Goal: Task Accomplishment & Management: Use online tool/utility

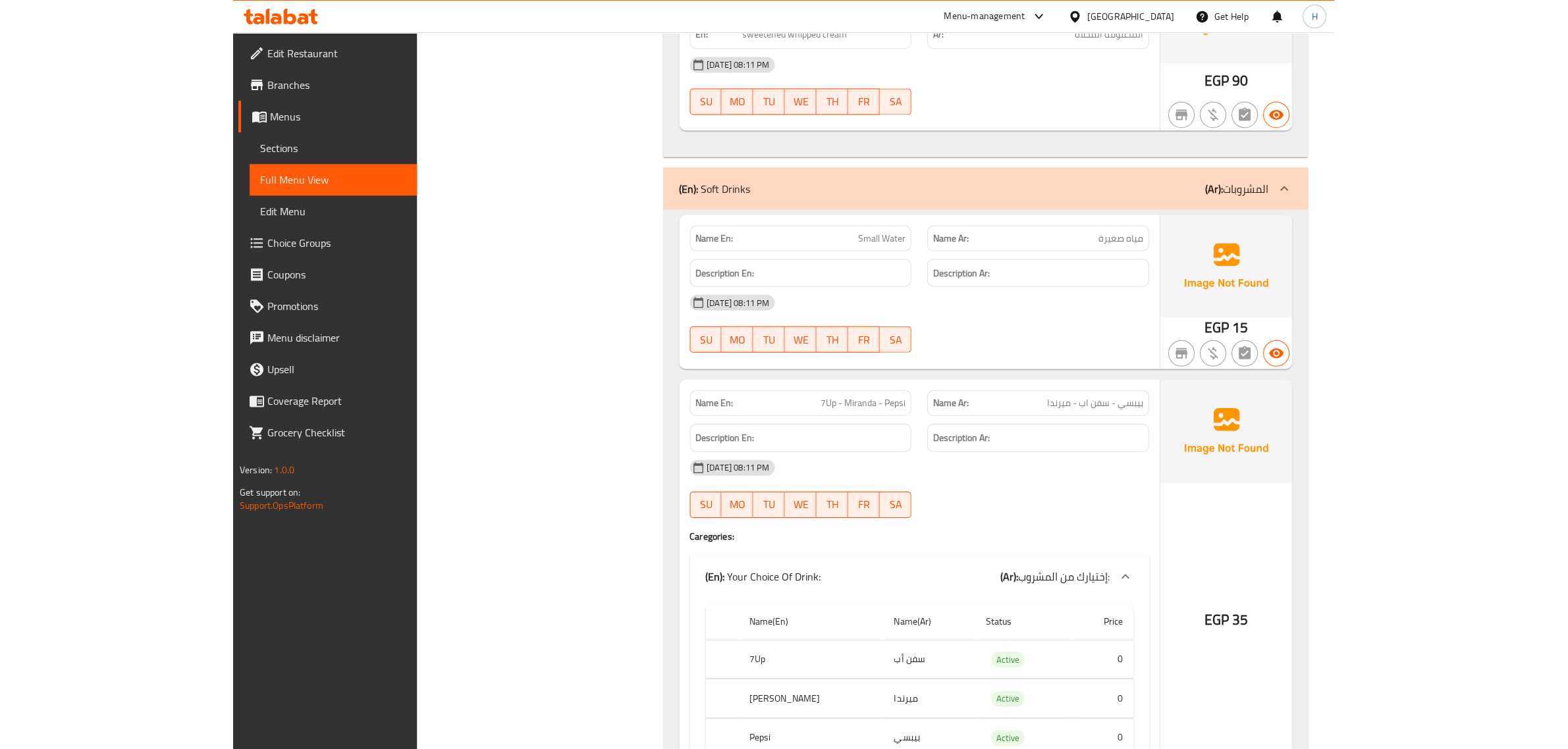
scroll to position [19243, 0]
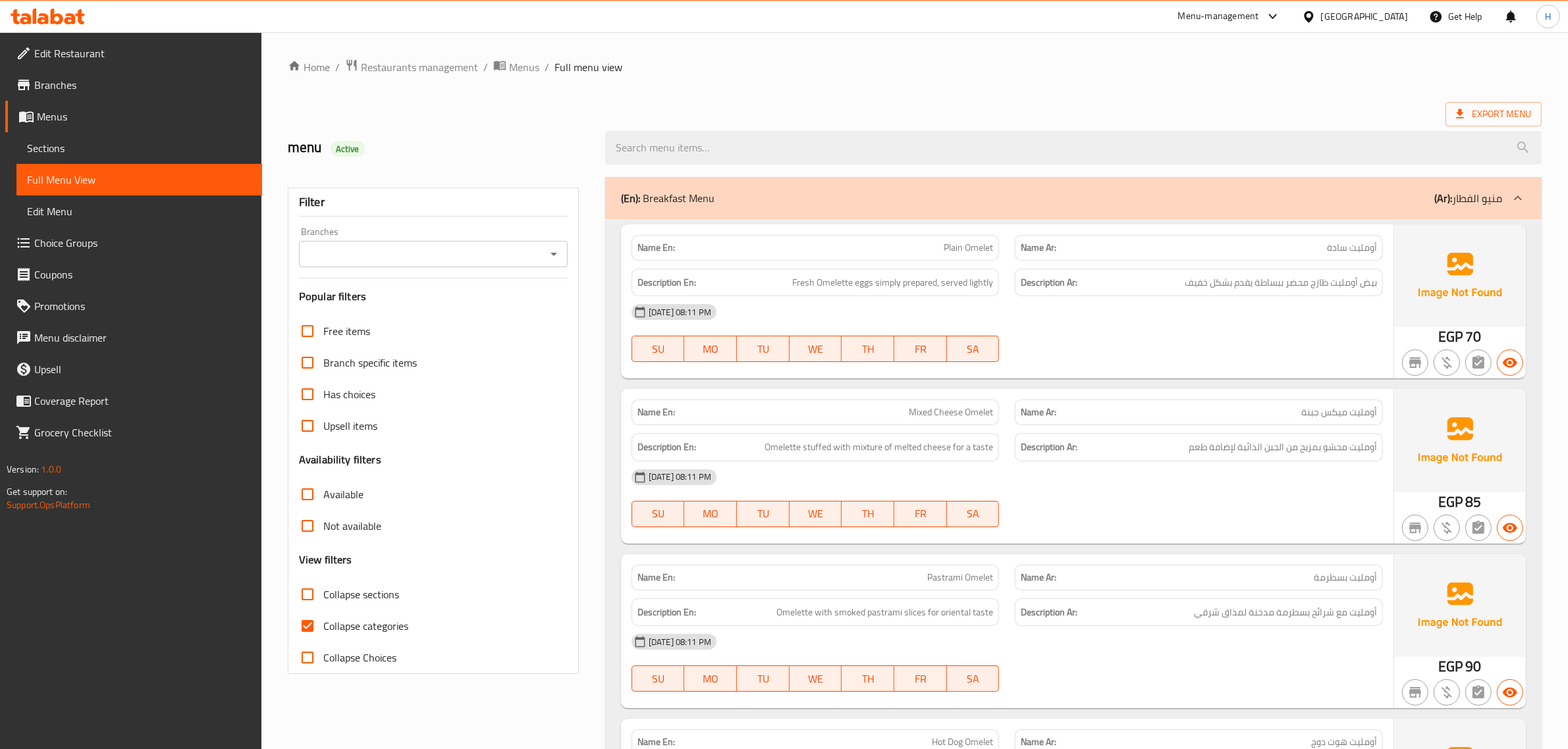
click at [306, 625] on input "Collapse categories" at bounding box center [307, 626] width 32 height 32
checkbox input "false"
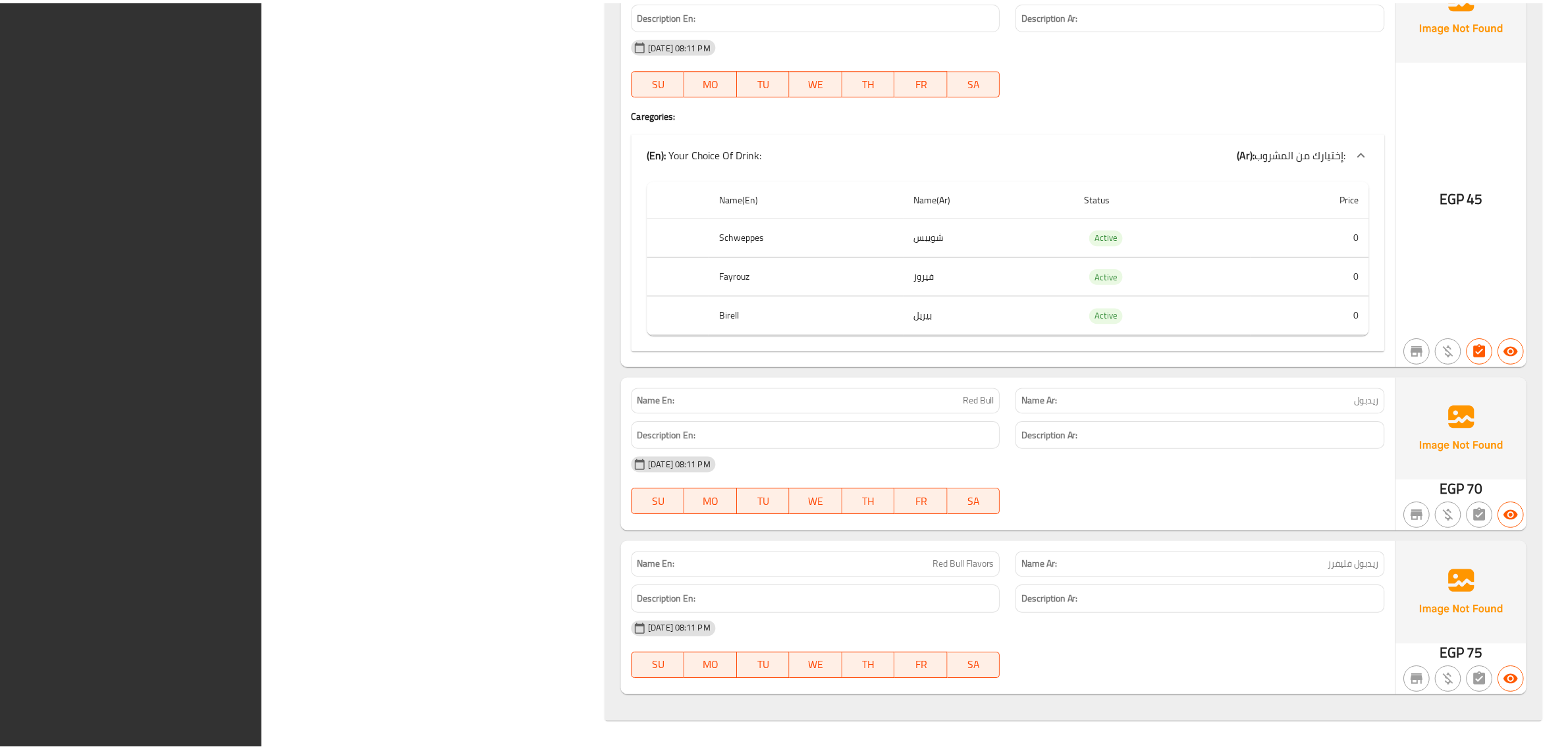
scroll to position [53618, 0]
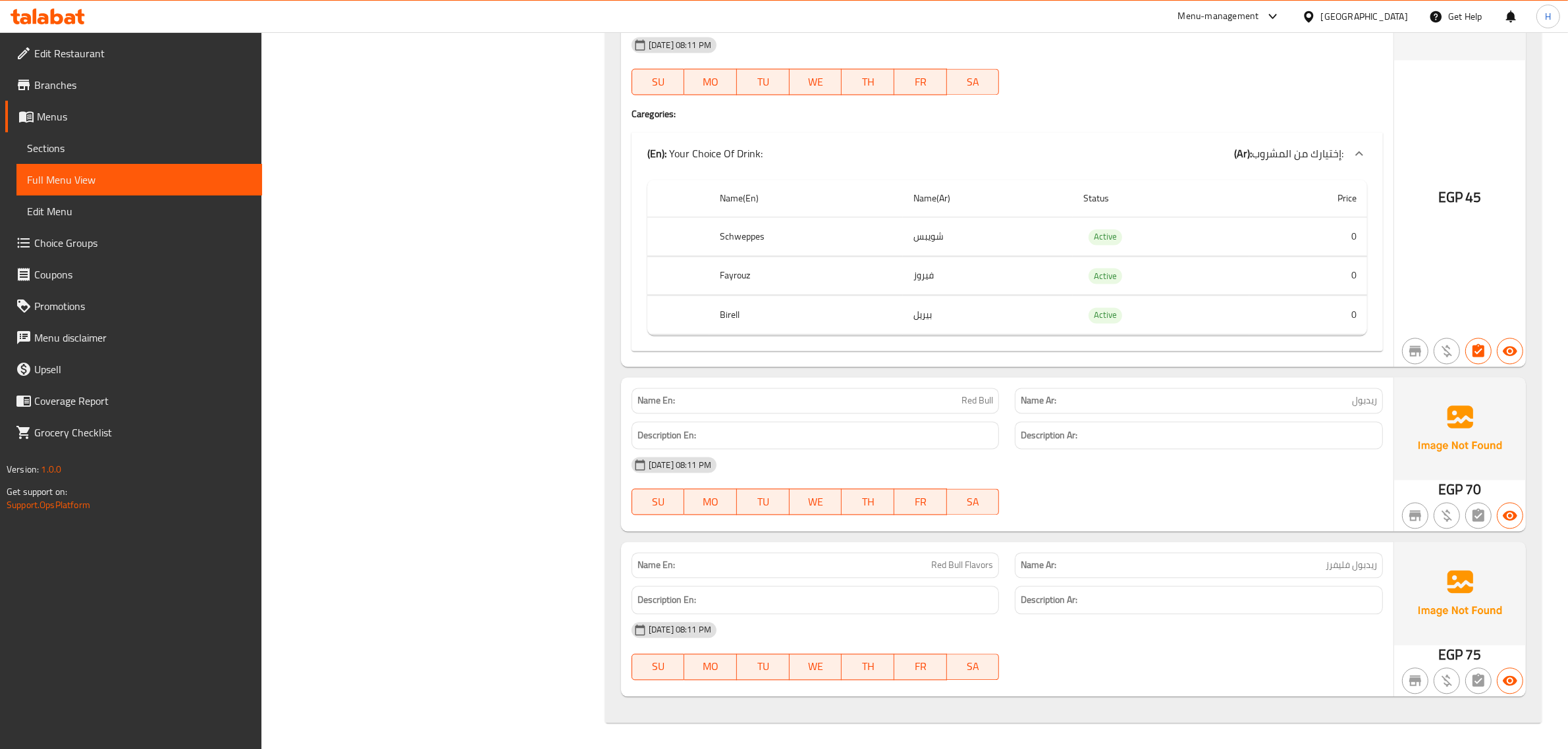
click at [1088, 95] on div at bounding box center [1199, 94] width 384 height 15
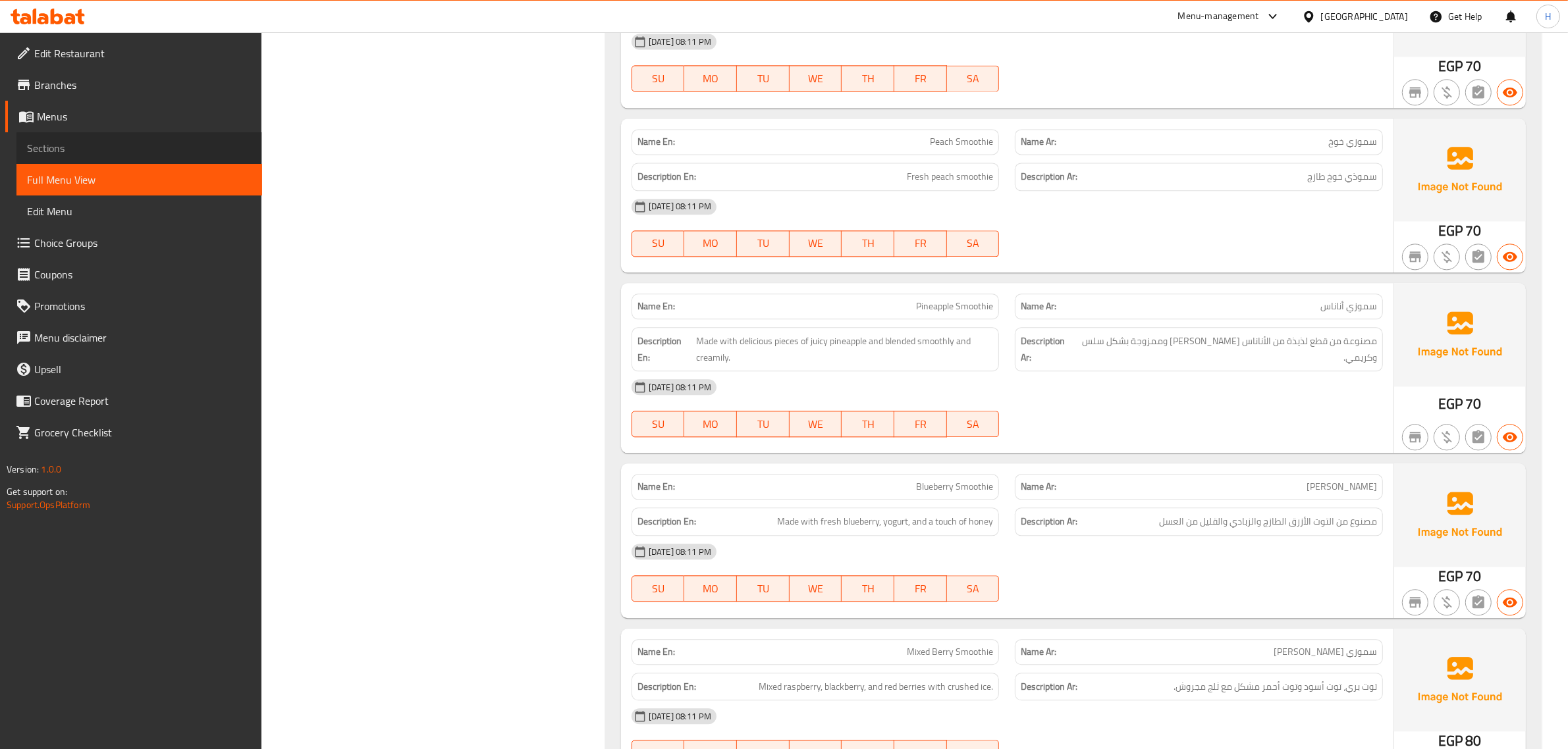
click at [55, 140] on span "Sections" at bounding box center [139, 148] width 224 height 15
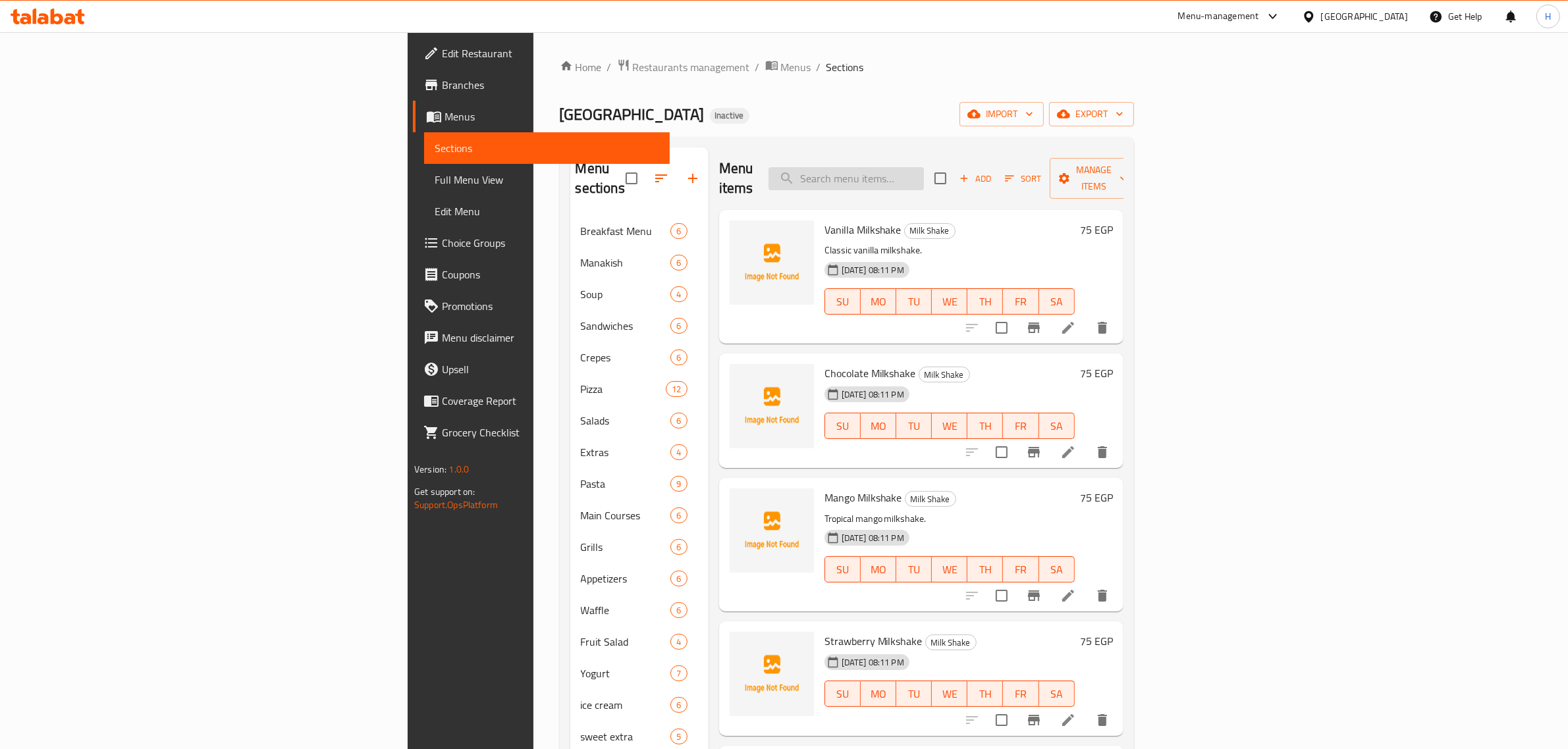
click at [924, 167] on input "search" at bounding box center [846, 179] width 156 height 23
click at [1123, 112] on span "export" at bounding box center [1091, 114] width 64 height 16
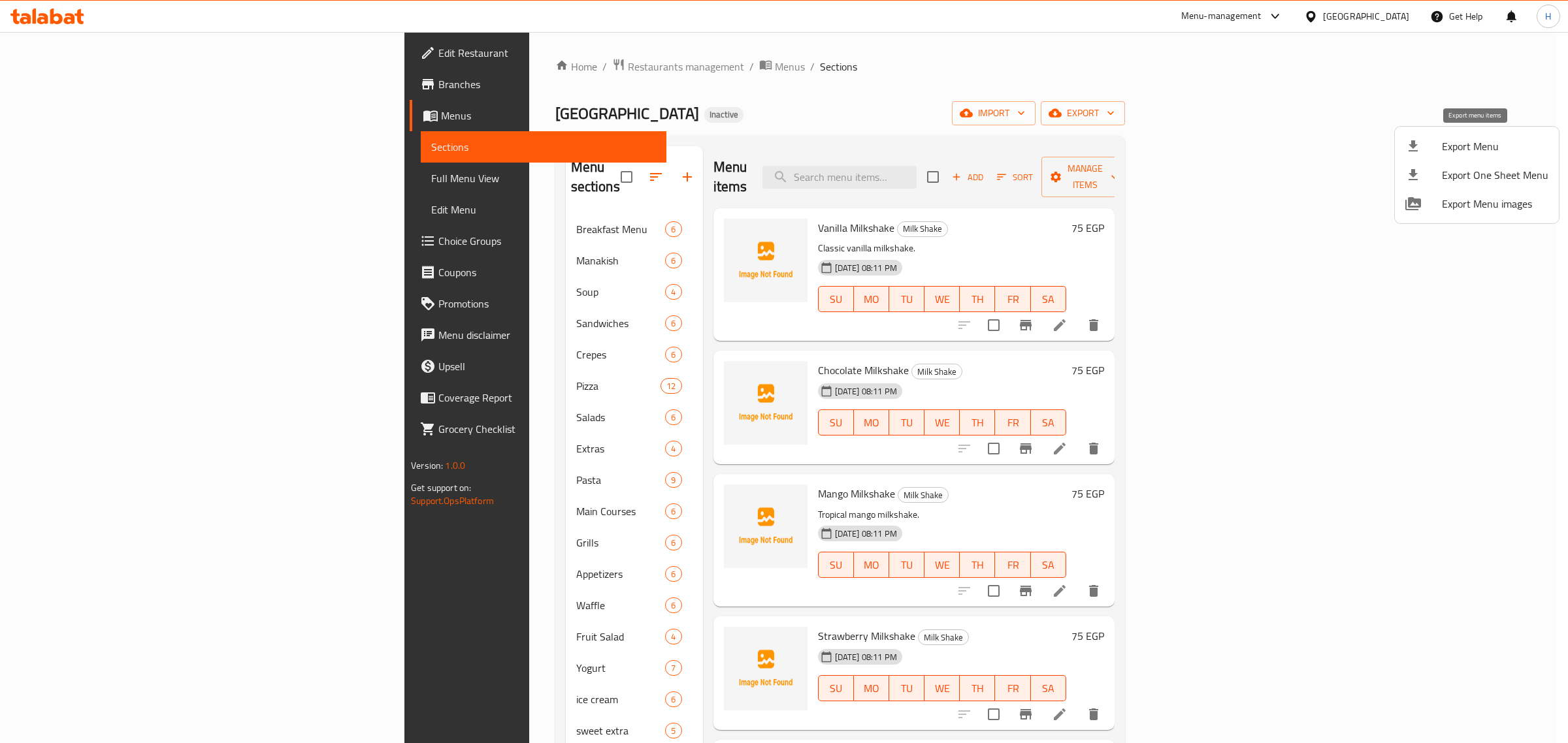
click at [1419, 145] on icon at bounding box center [1413, 146] width 15 height 15
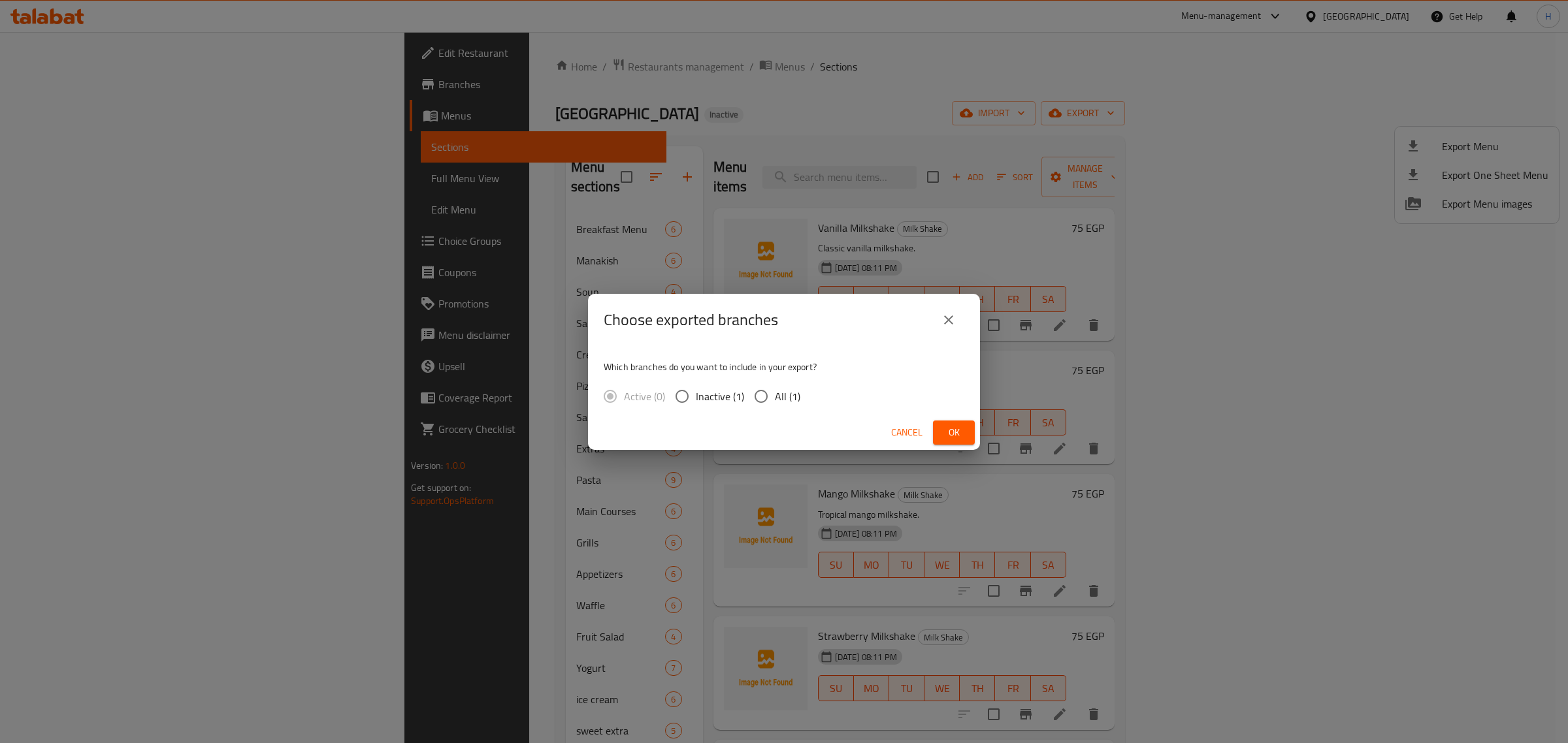
click at [756, 395] on input "All (1)" at bounding box center [761, 397] width 28 height 28
radio input "true"
click at [959, 434] on span "Ok" at bounding box center [954, 432] width 21 height 16
